Goal: Navigation & Orientation: Find specific page/section

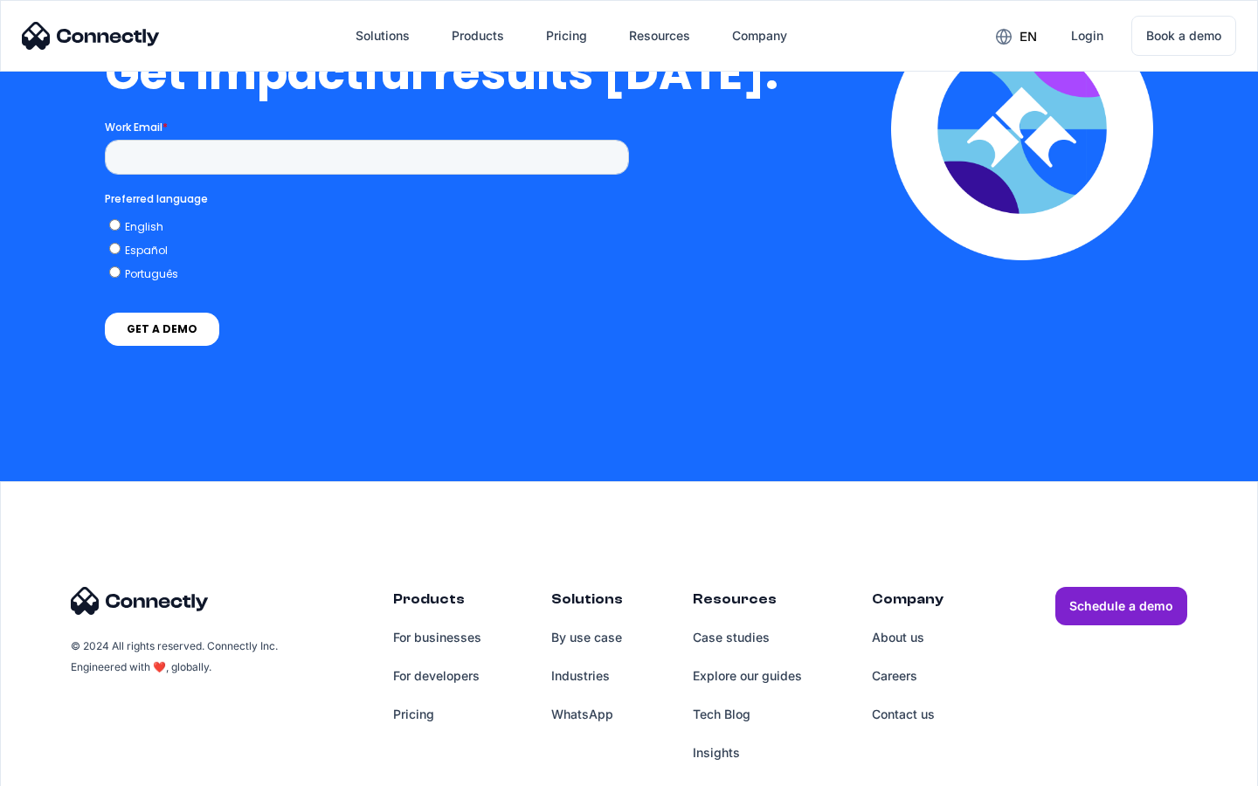
scroll to position [3855, 0]
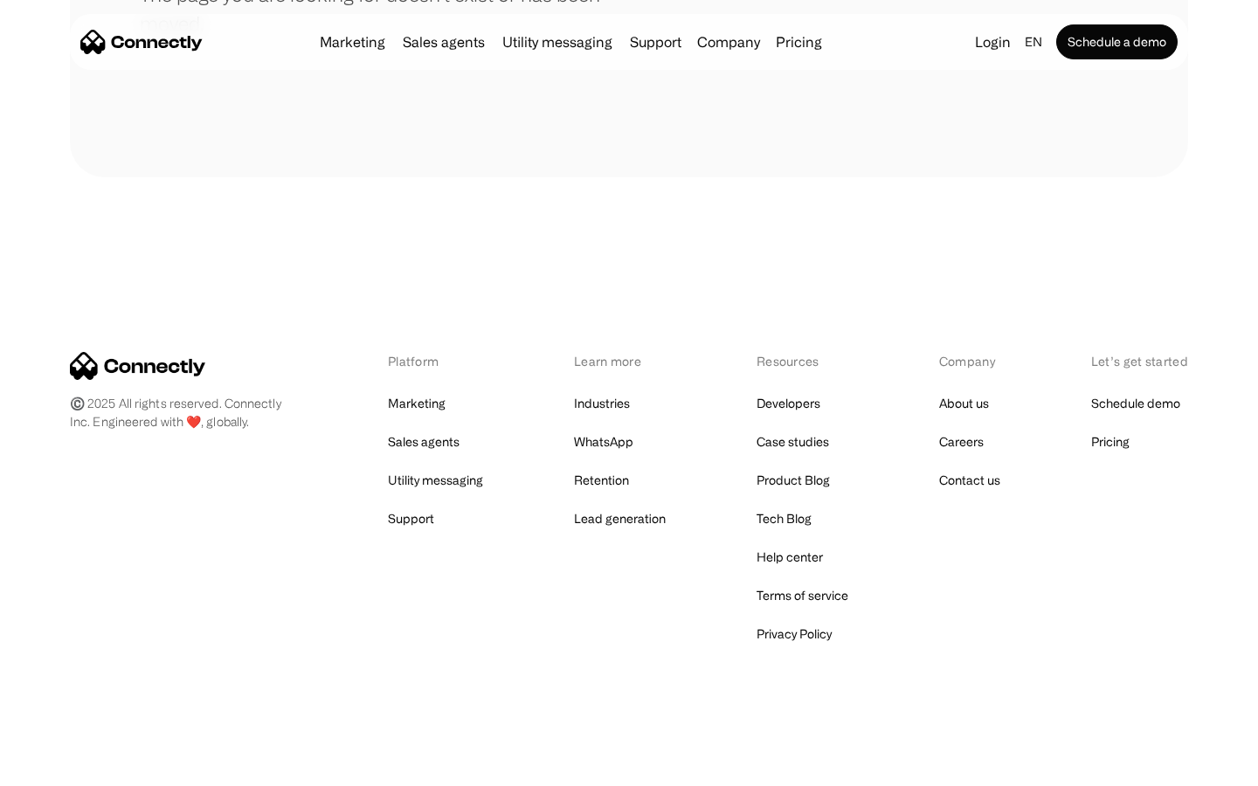
scroll to position [319, 0]
